Goal: Task Accomplishment & Management: Use online tool/utility

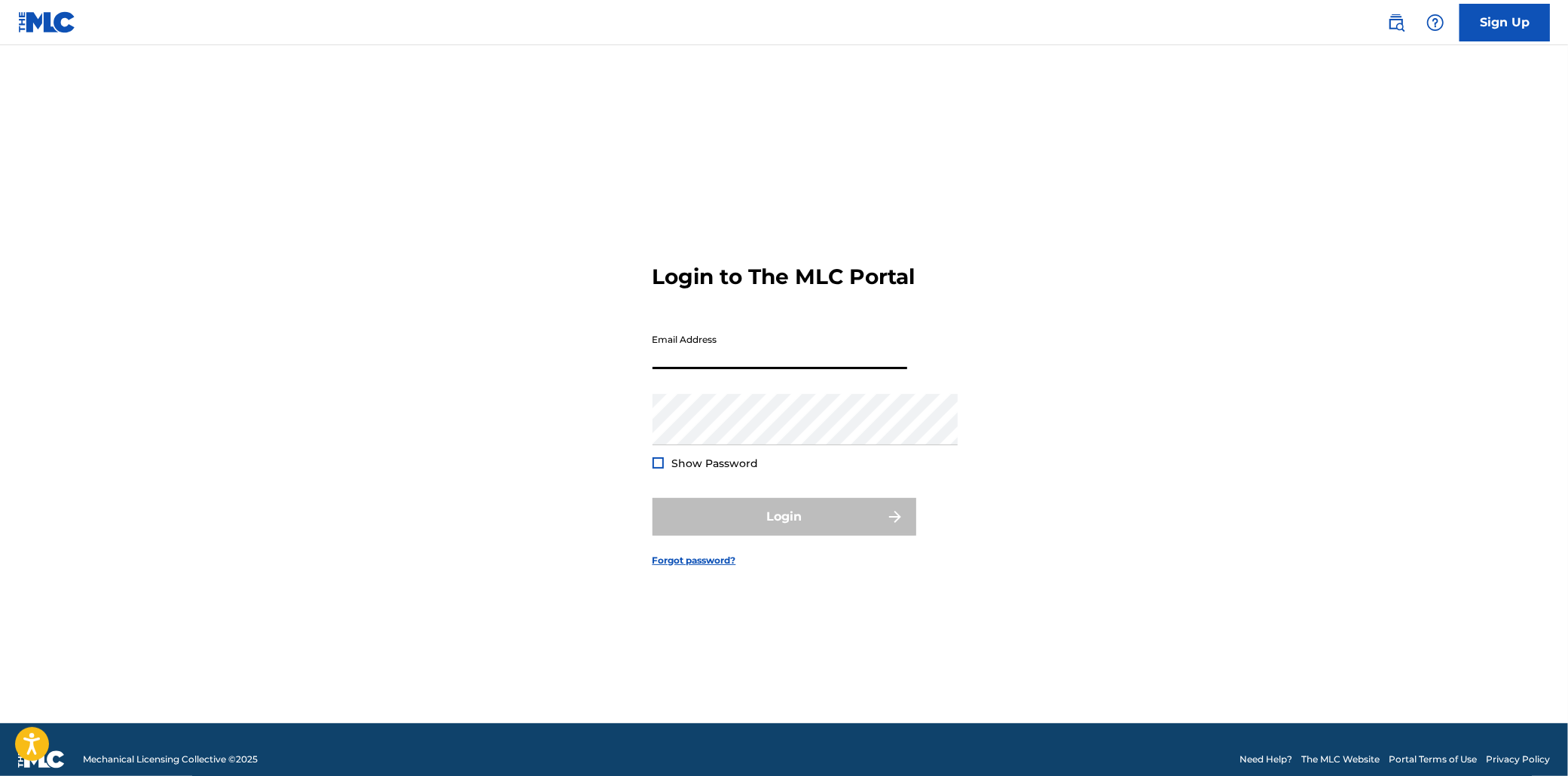
click at [688, 344] on input "Email Address" at bounding box center [780, 347] width 255 height 43
type input "[PERSON_NAME][EMAIL_ADDRESS][DOMAIN_NAME]"
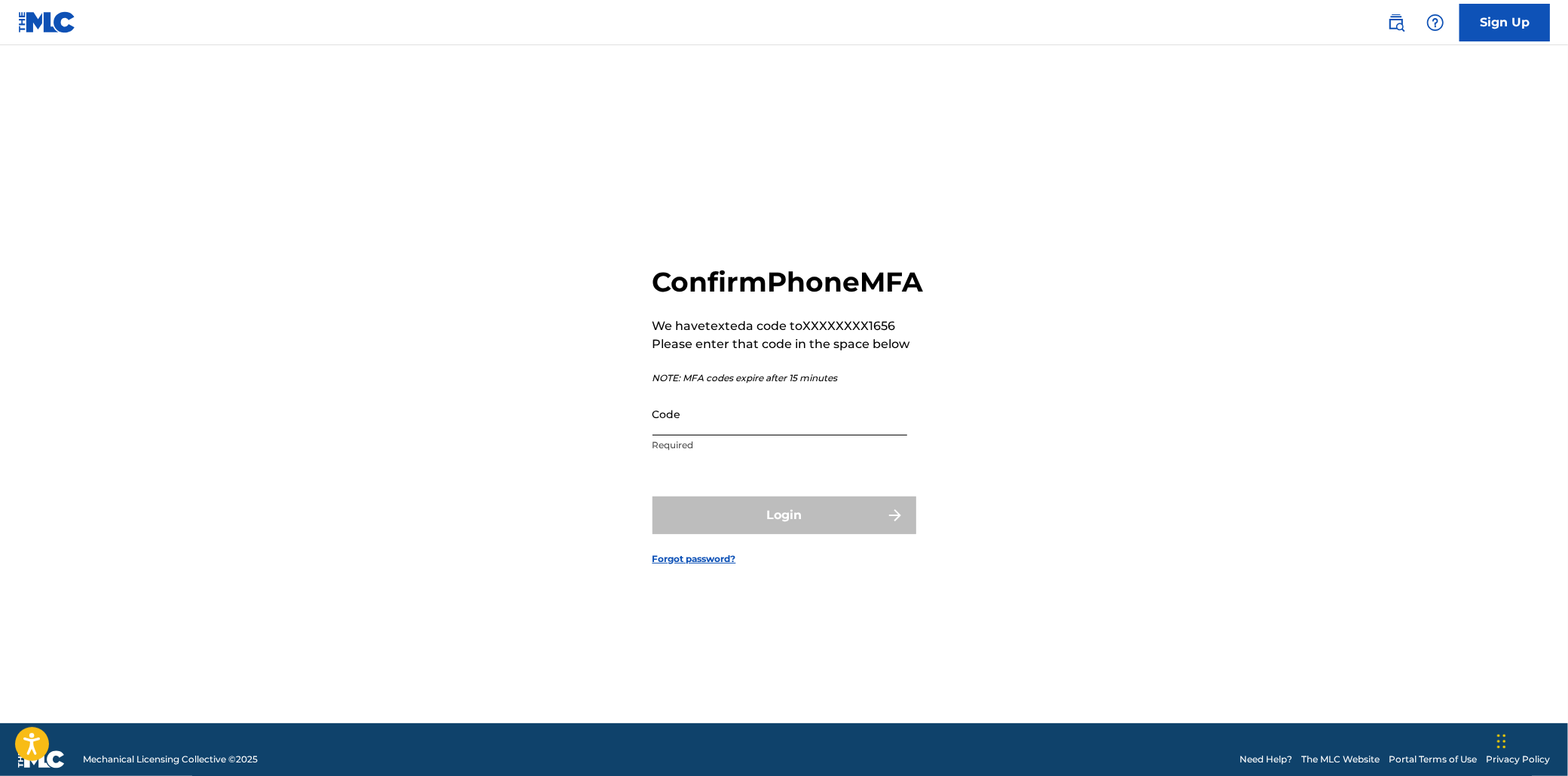
click at [764, 413] on input "Code" at bounding box center [780, 413] width 255 height 43
paste input "719754"
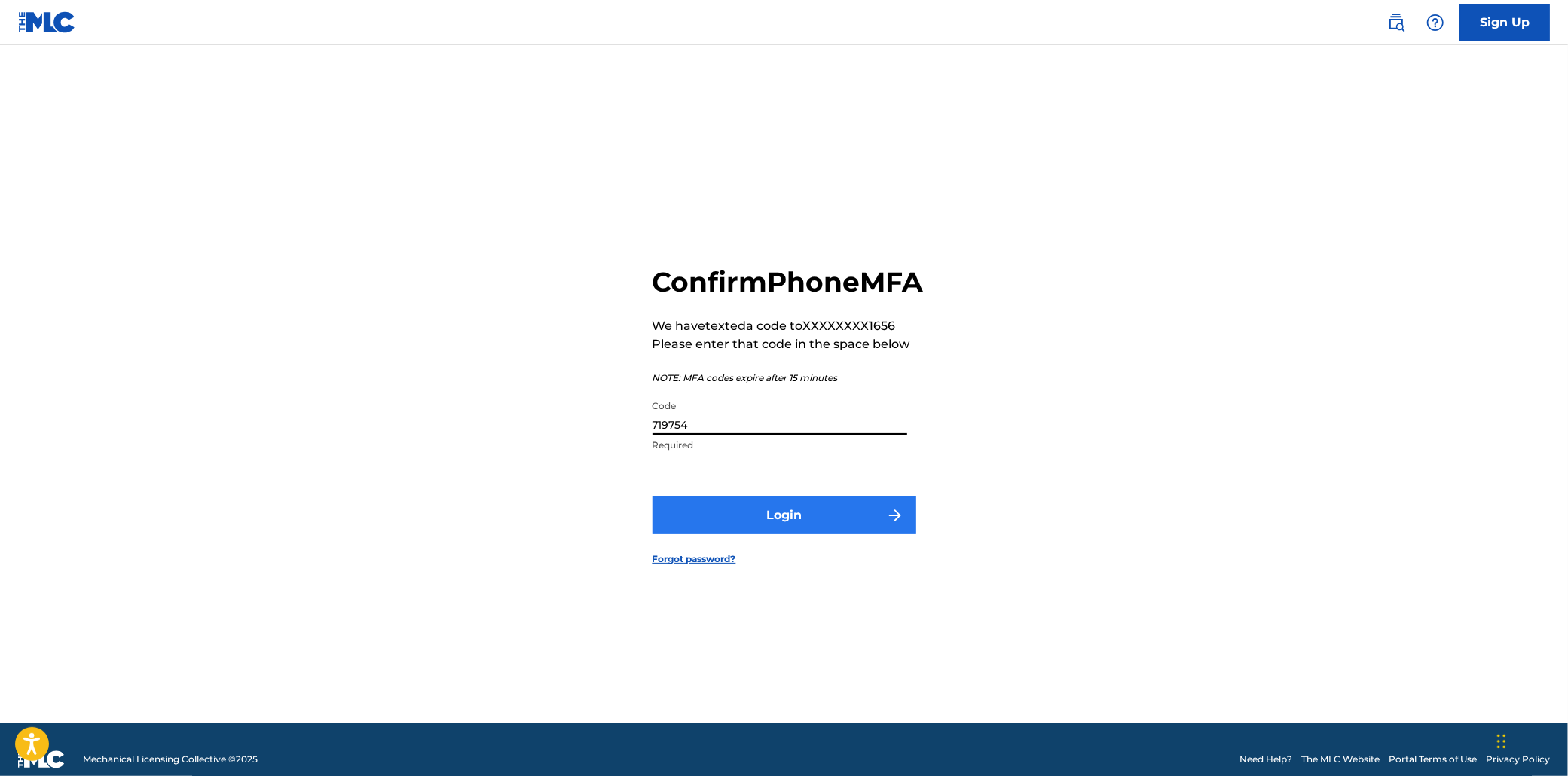
type input "719754"
click at [796, 516] on button "Login" at bounding box center [784, 515] width 263 height 38
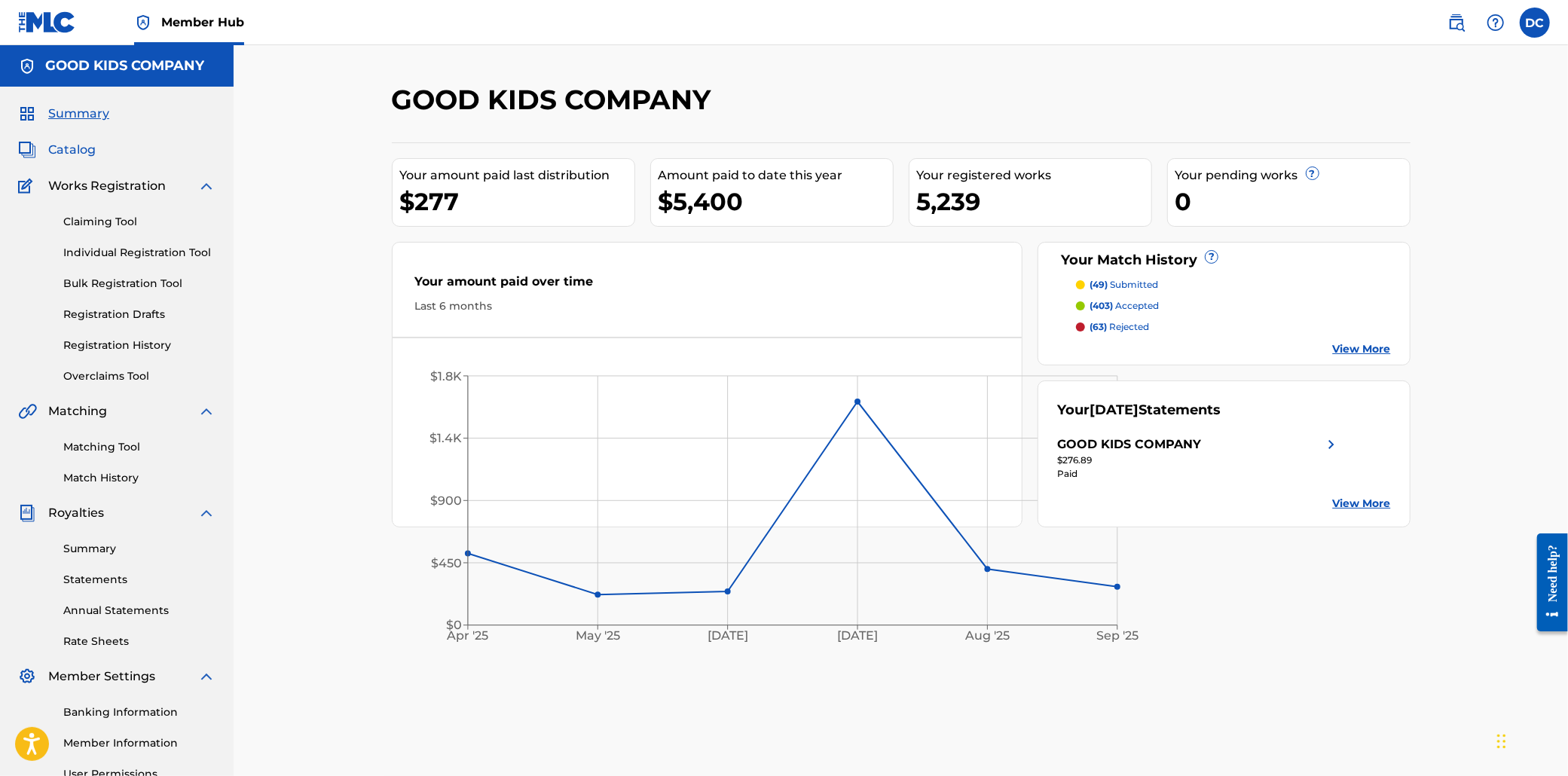
click at [82, 159] on span "Catalog" at bounding box center [72, 149] width 48 height 18
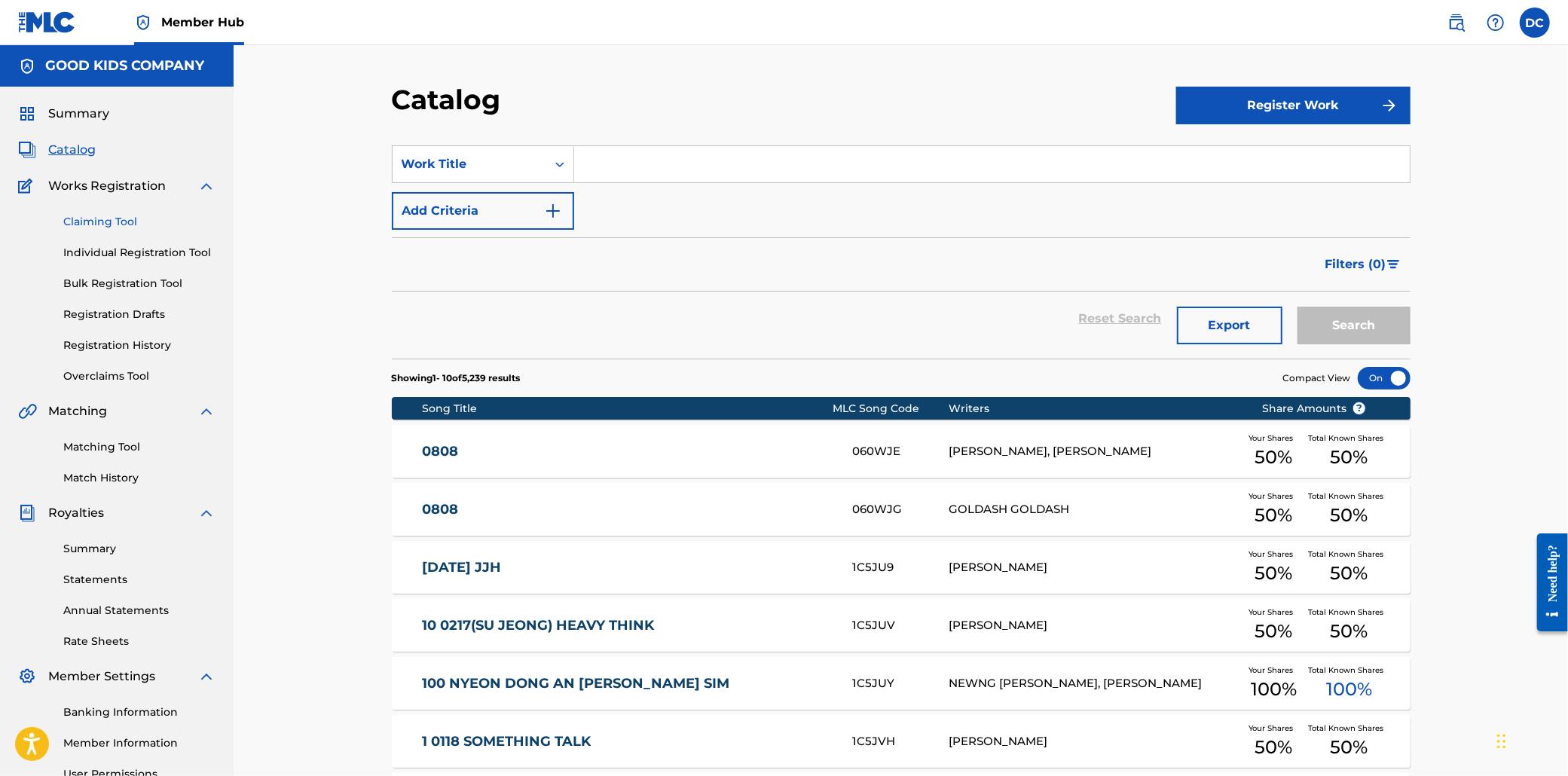
click at [109, 230] on link "Claiming Tool" at bounding box center [139, 222] width 152 height 16
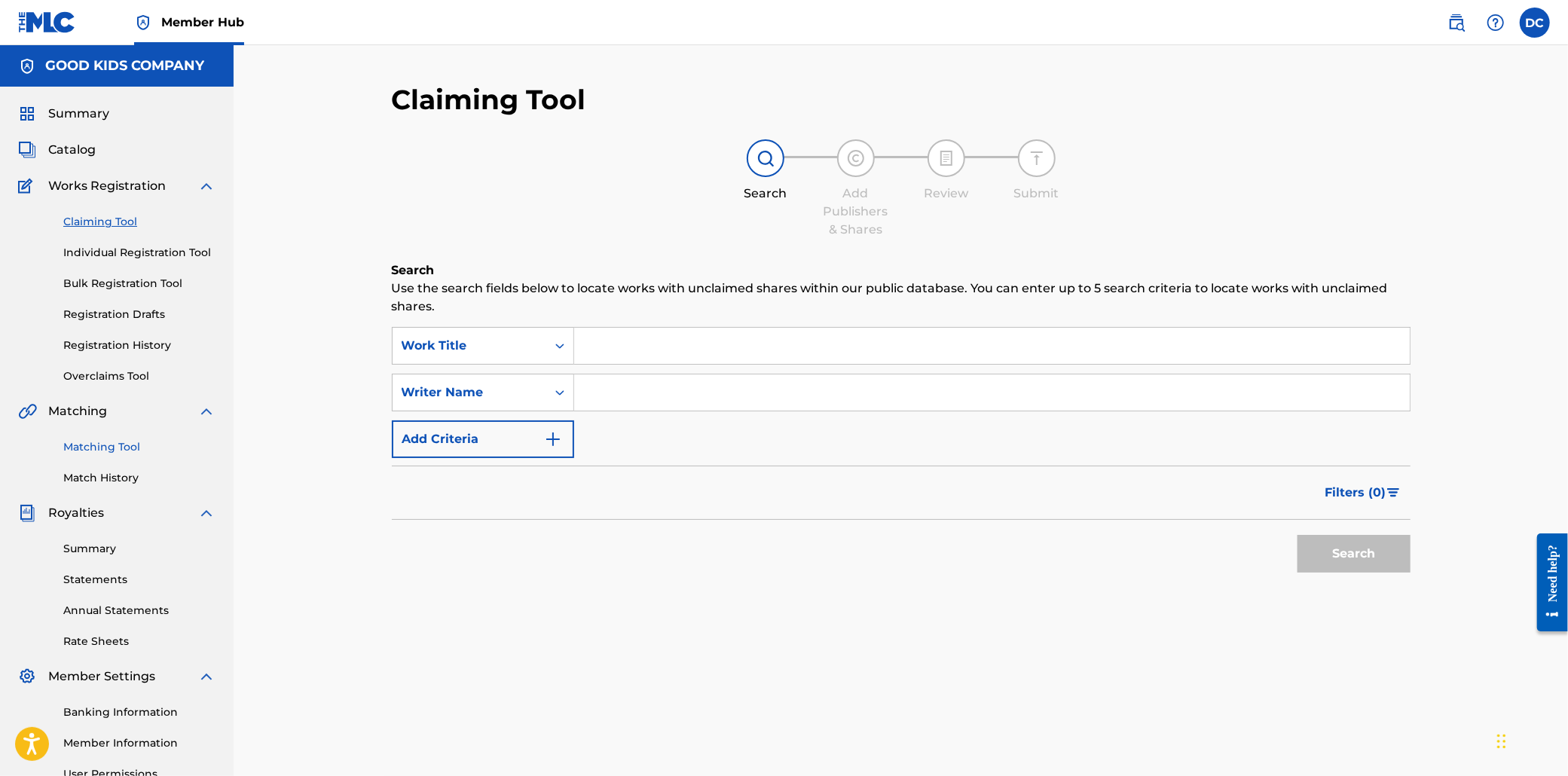
click at [115, 455] on link "Matching Tool" at bounding box center [139, 447] width 152 height 16
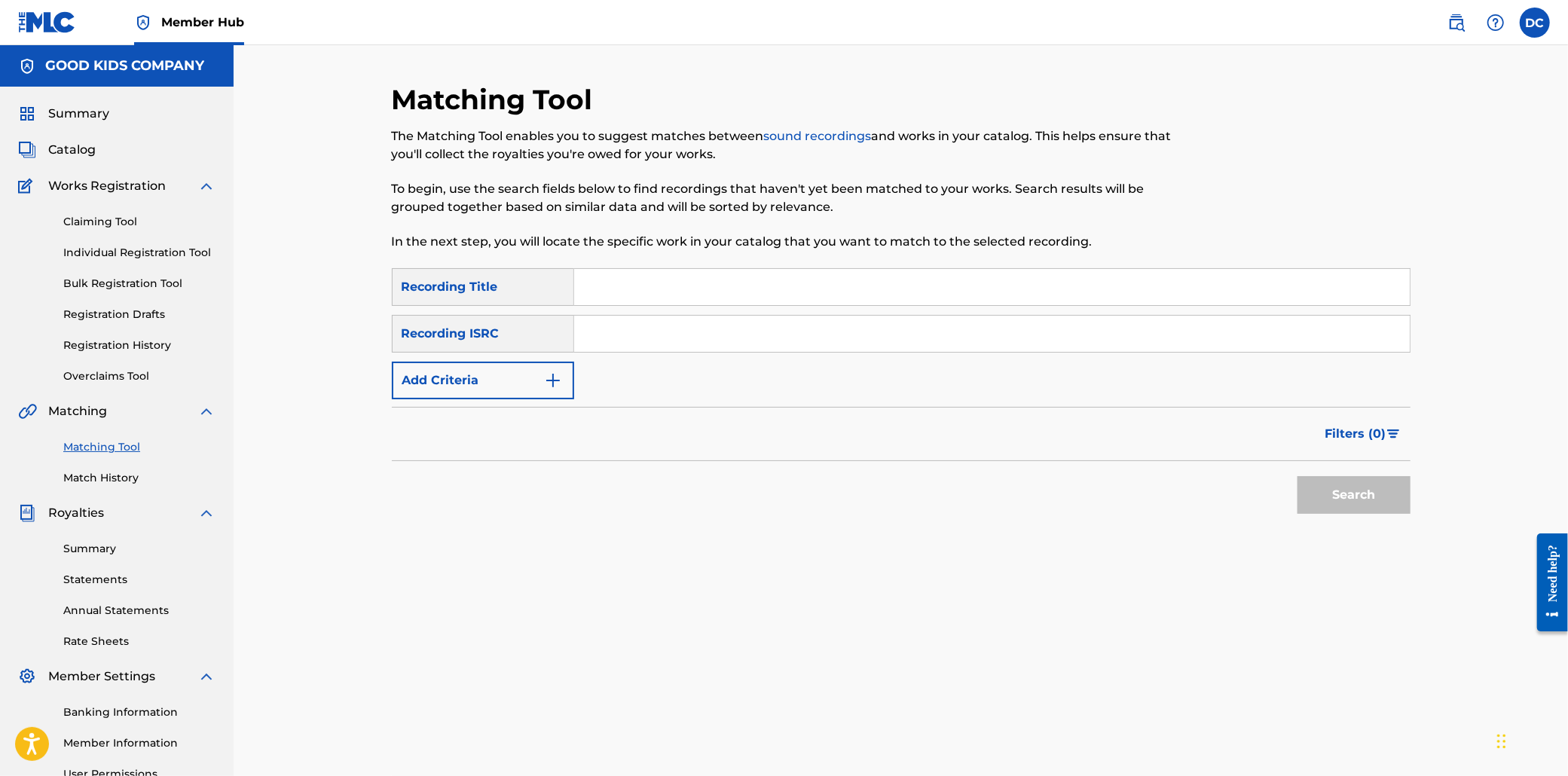
click at [601, 305] on input "Search Form" at bounding box center [992, 287] width 836 height 36
type input "o"
click at [474, 399] on button "Add Criteria" at bounding box center [482, 381] width 182 height 38
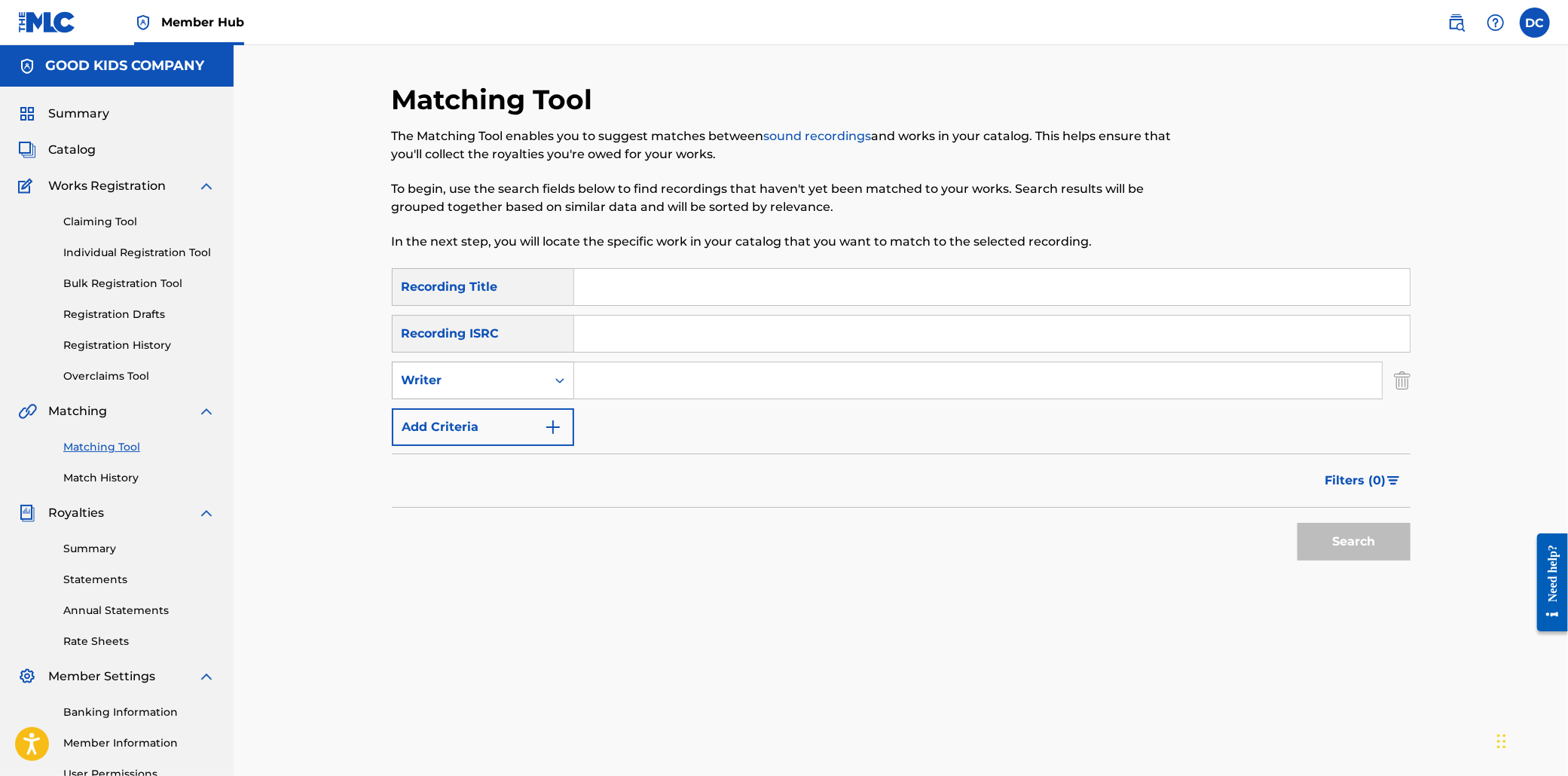
click at [460, 389] on div "Writer" at bounding box center [470, 380] width 136 height 18
click at [450, 437] on div "Recording Artist" at bounding box center [482, 418] width 181 height 38
click at [618, 399] on input "Search Form" at bounding box center [978, 381] width 807 height 36
click at [1411, 560] on button "Search" at bounding box center [1354, 542] width 113 height 38
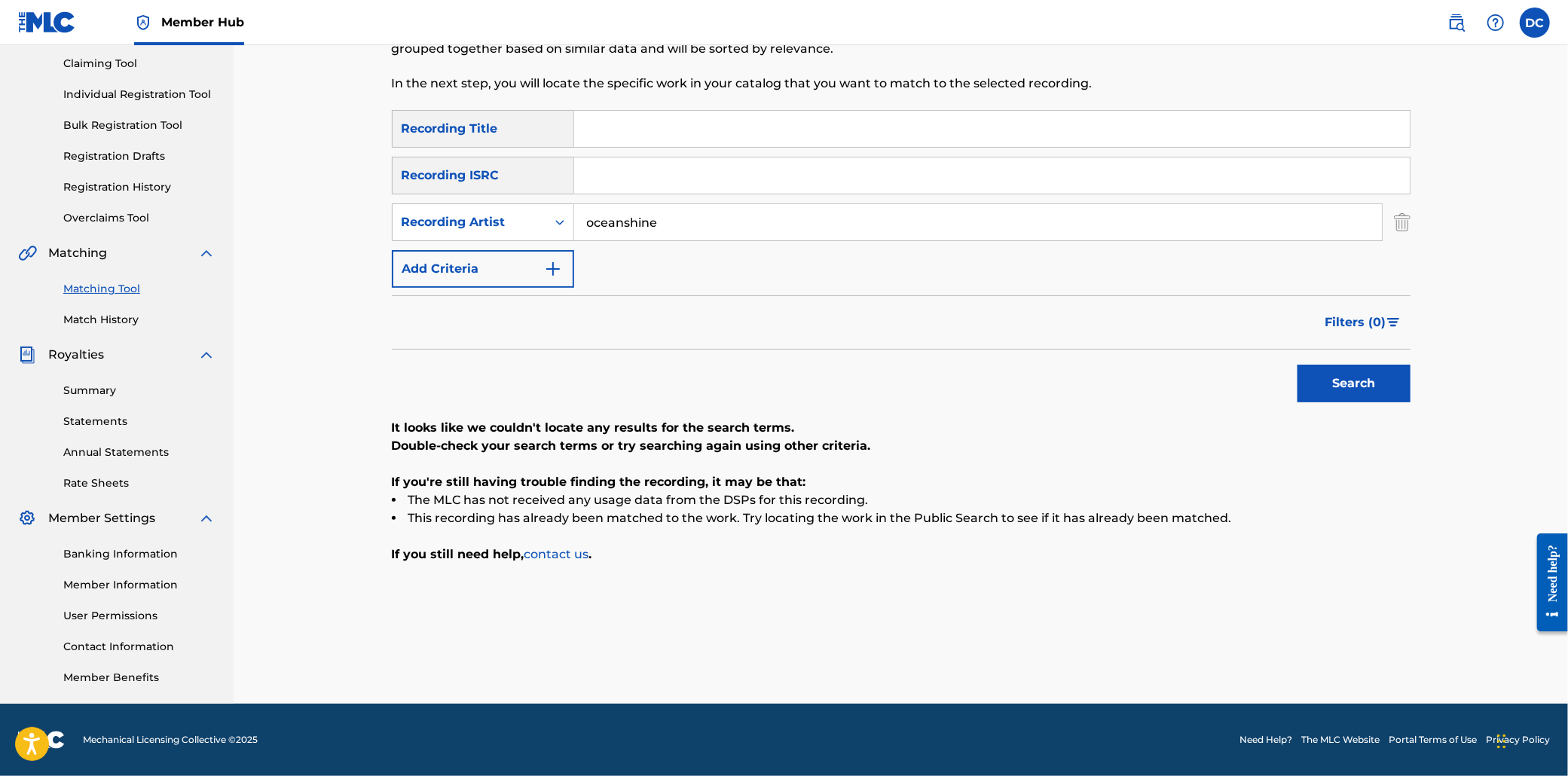
scroll to position [262, 0]
click at [582, 204] on input "oceanshine" at bounding box center [978, 222] width 807 height 36
click at [1411, 365] on button "Search" at bounding box center [1354, 384] width 113 height 38
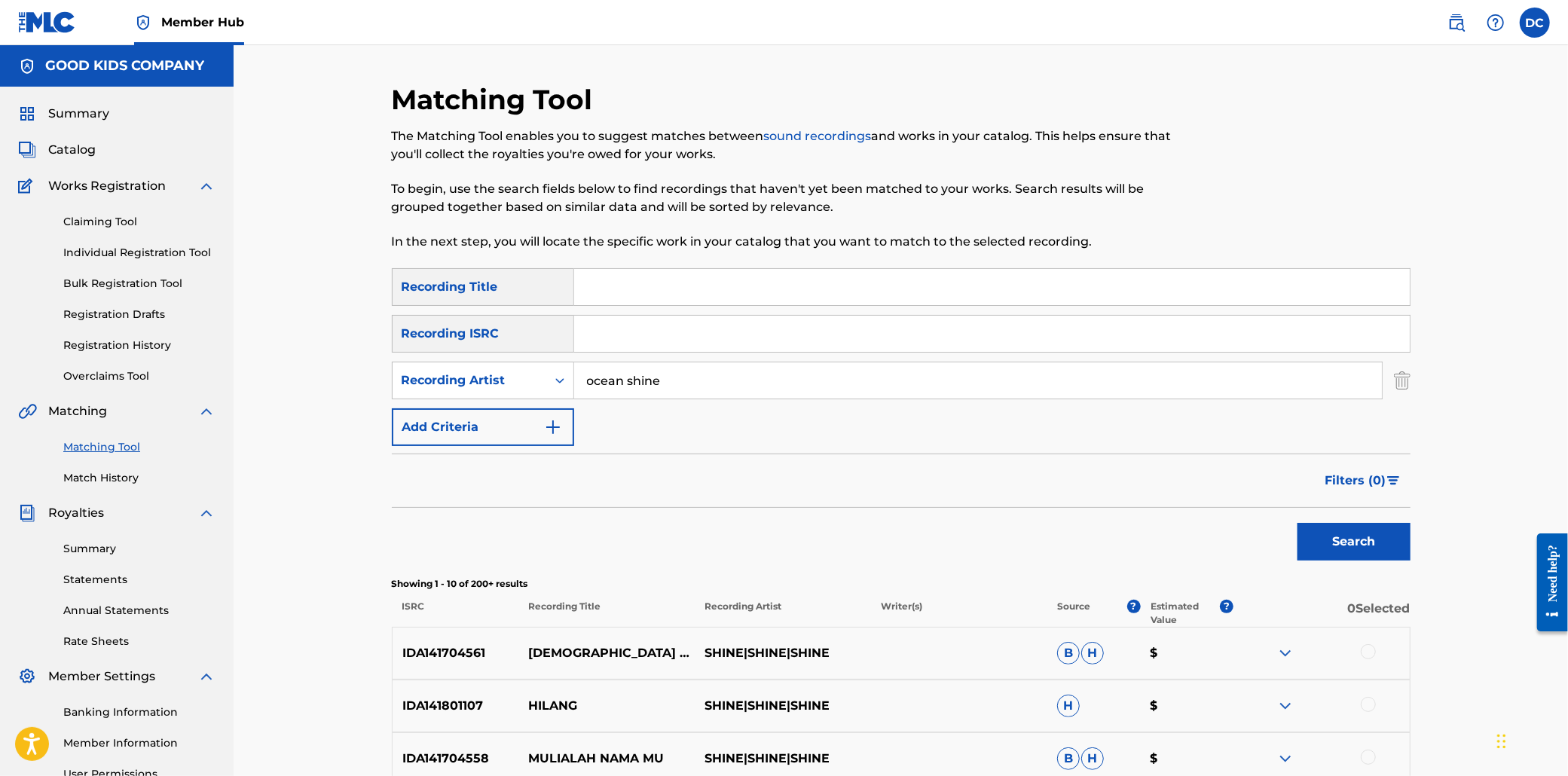
scroll to position [0, 0]
click at [632, 399] on input "ocean shine" at bounding box center [978, 381] width 807 height 36
type input "glorylimited library"
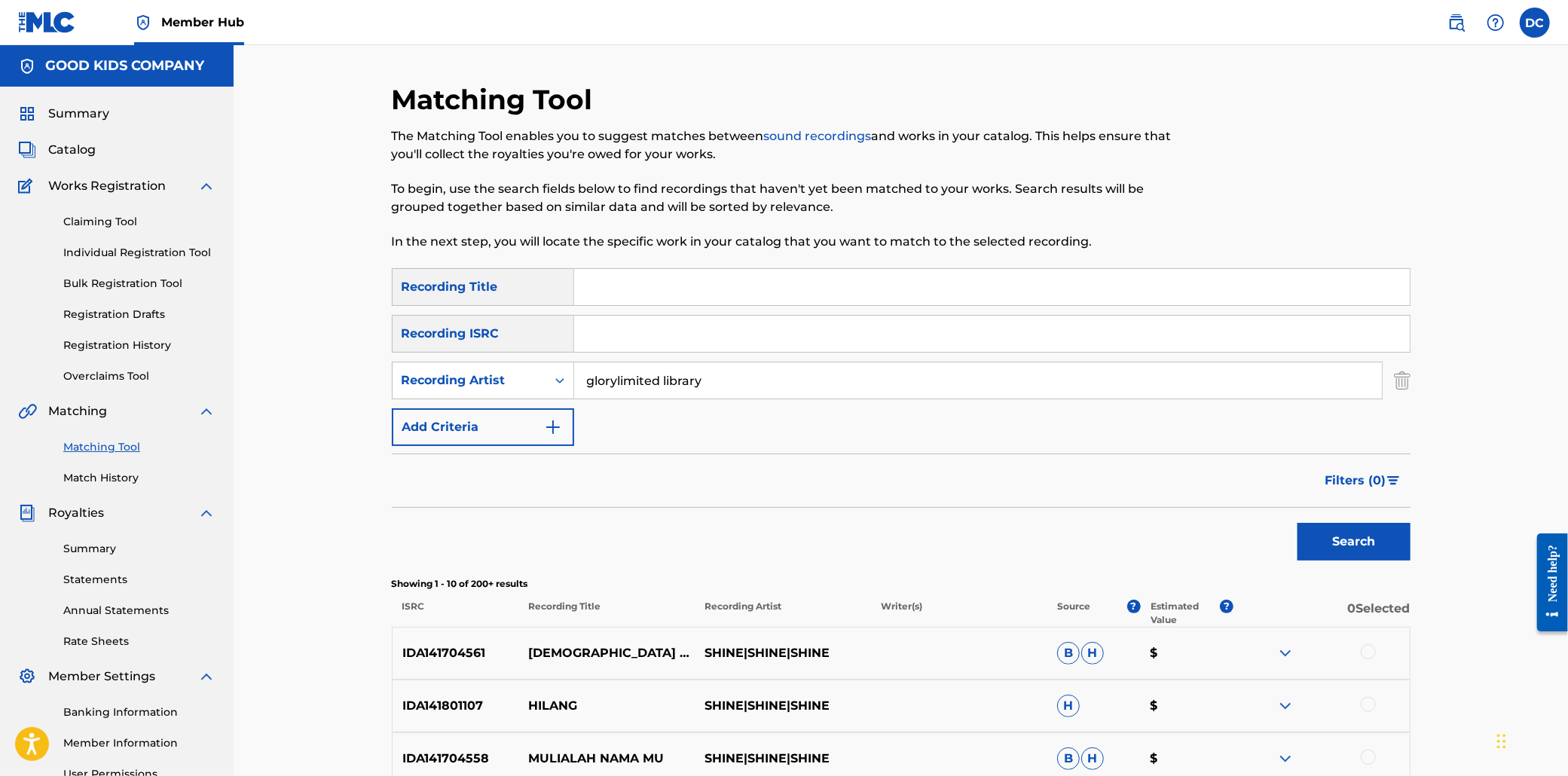
click at [1411, 560] on button "Search" at bounding box center [1354, 542] width 113 height 38
